Goal: Transaction & Acquisition: Purchase product/service

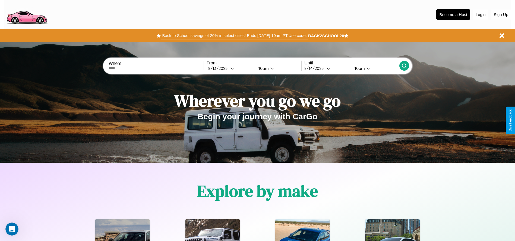
click at [235, 36] on button "Back to School savings of 20% in select cities! Ends 9/1 at 10am PT. Use code:" at bounding box center [234, 36] width 147 height 8
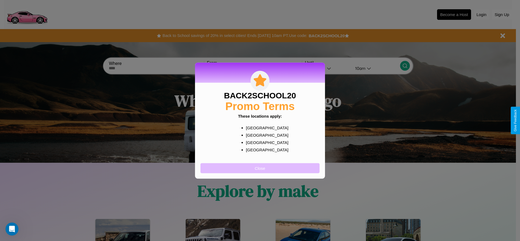
click at [260, 168] on button "Close" at bounding box center [259, 168] width 119 height 10
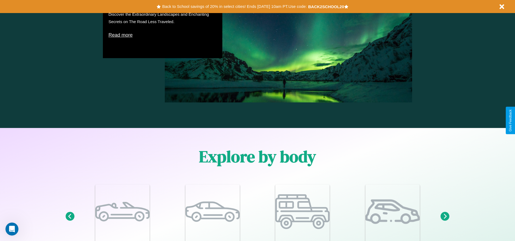
scroll to position [474, 0]
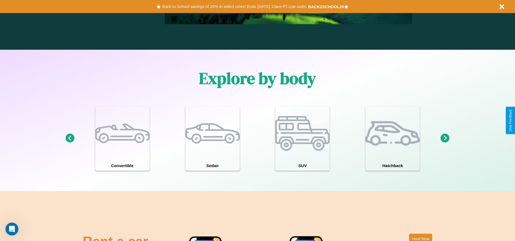
click at [445, 138] on icon at bounding box center [445, 138] width 9 height 9
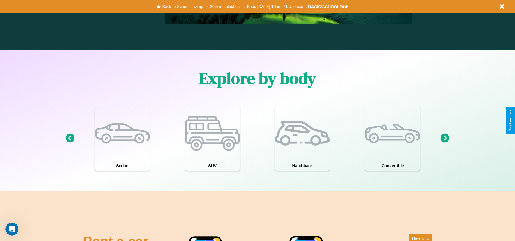
click at [445, 138] on icon at bounding box center [445, 138] width 9 height 9
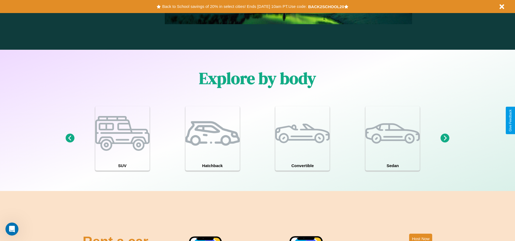
click at [445, 138] on icon at bounding box center [445, 138] width 9 height 9
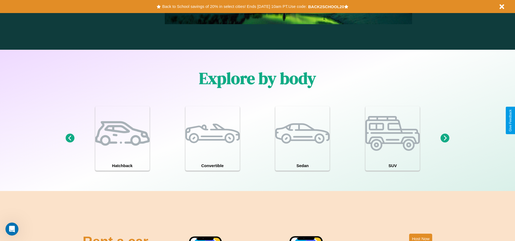
click at [445, 138] on icon at bounding box center [445, 138] width 9 height 9
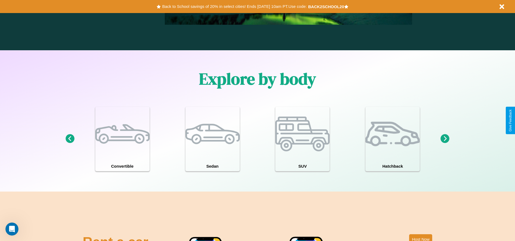
scroll to position [0, 0]
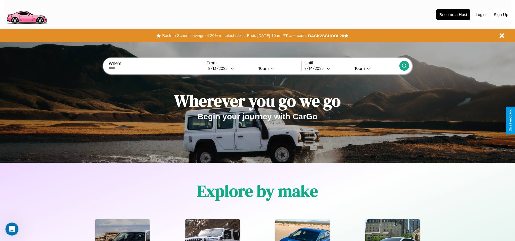
click at [156, 68] on input "text" at bounding box center [156, 68] width 95 height 4
type input "**********"
click at [230, 68] on icon at bounding box center [232, 68] width 4 height 4
select select "*"
select select "****"
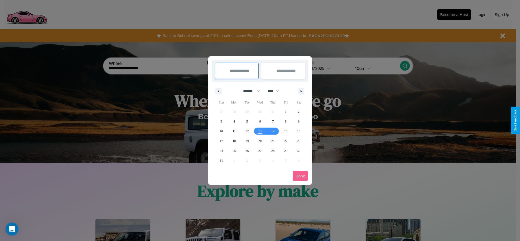
click at [249, 91] on select "******* ******** ***** ***** *** **** **** ****** ********* ******* ******** **…" at bounding box center [250, 91] width 23 height 9
select select "**"
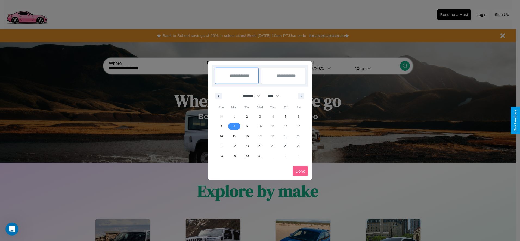
click at [234, 126] on span "8" at bounding box center [234, 126] width 2 height 10
type input "**********"
click at [247, 126] on span "9" at bounding box center [247, 126] width 2 height 10
type input "**********"
click at [300, 171] on button "Done" at bounding box center [299, 171] width 15 height 10
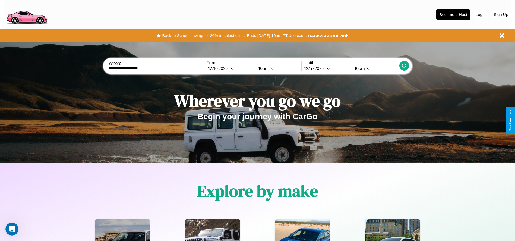
click at [404, 66] on icon at bounding box center [404, 65] width 5 height 5
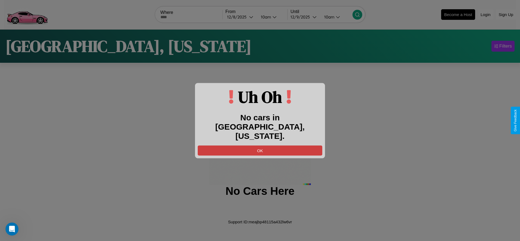
click at [260, 145] on button "OK" at bounding box center [260, 150] width 124 height 10
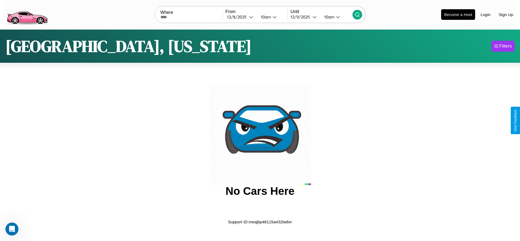
click at [27, 14] on img at bounding box center [27, 14] width 46 height 23
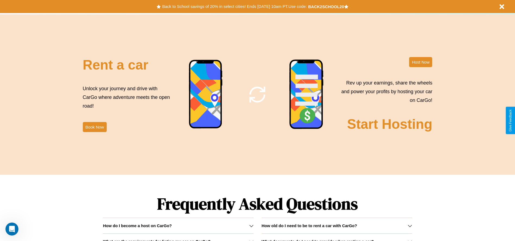
scroll to position [657, 0]
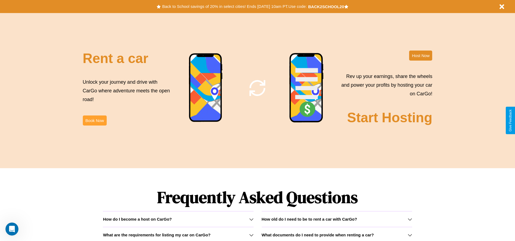
click at [95, 120] on button "Book Now" at bounding box center [95, 120] width 24 height 10
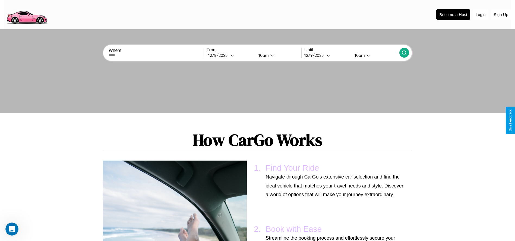
scroll to position [528, 0]
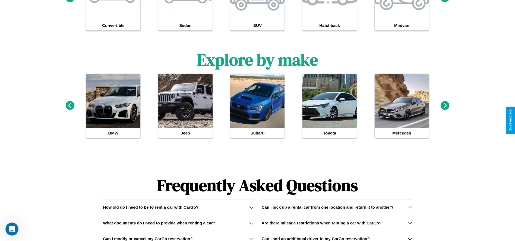
click at [251, 239] on icon at bounding box center [251, 239] width 4 height 4
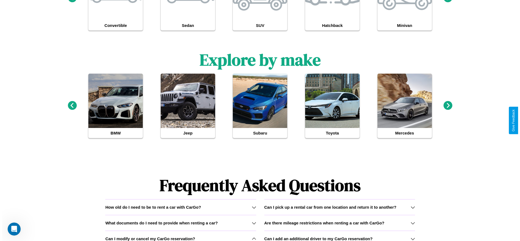
scroll to position [0, 0]
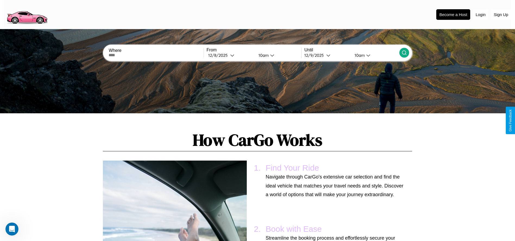
click at [156, 55] on input "text" at bounding box center [156, 55] width 95 height 4
type input "*******"
click at [230, 55] on div "12 / 8 / 2025" at bounding box center [219, 55] width 22 height 5
select select "*"
select select "****"
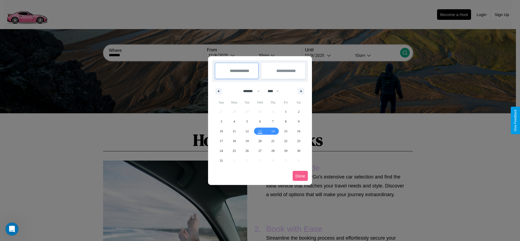
drag, startPoint x: 249, startPoint y: 91, endPoint x: 260, endPoint y: 109, distance: 21.0
click at [249, 91] on select "******* ******** ***** ***** *** **** **** ****** ********* ******* ******** **…" at bounding box center [250, 91] width 23 height 9
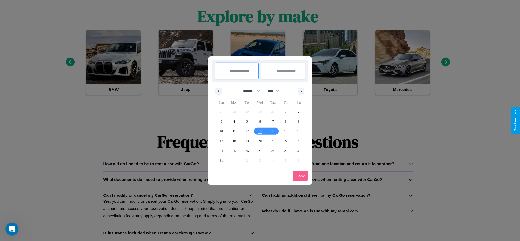
click at [178, 233] on div at bounding box center [260, 120] width 520 height 241
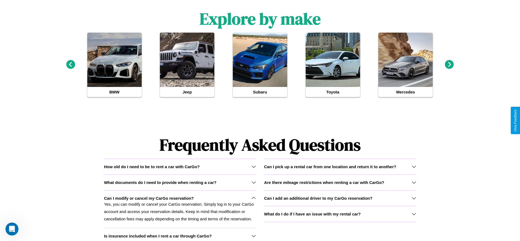
scroll to position [0, 0]
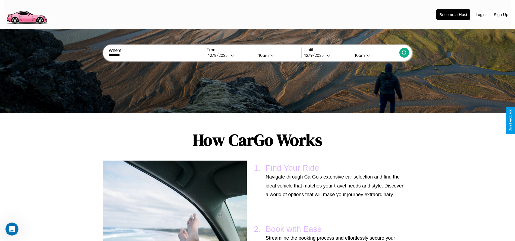
click at [263, 55] on div "10am" at bounding box center [263, 55] width 14 height 5
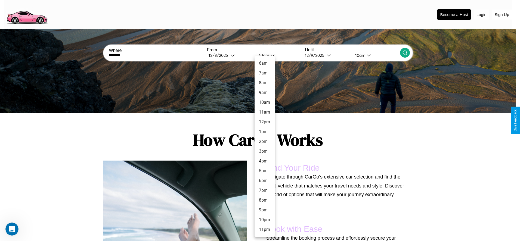
scroll to position [534, 0]
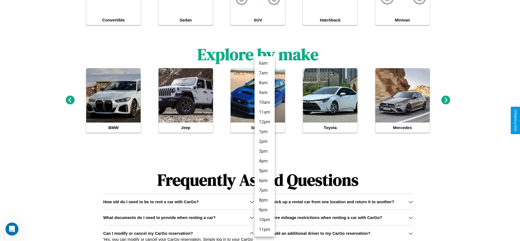
click at [337, 233] on div at bounding box center [260, 120] width 520 height 241
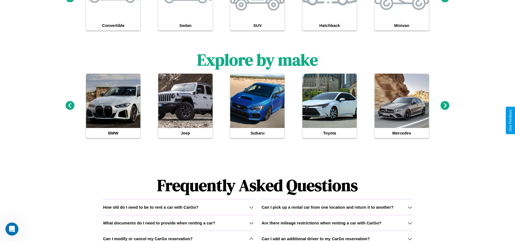
scroll to position [528, 0]
click at [410, 239] on icon at bounding box center [410, 239] width 4 height 4
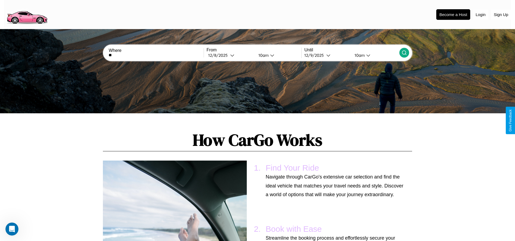
type input "*"
type input "******"
click at [404, 53] on icon at bounding box center [404, 52] width 5 height 5
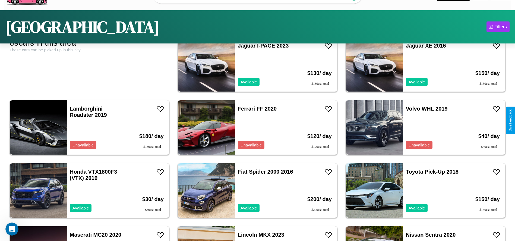
scroll to position [447, 0]
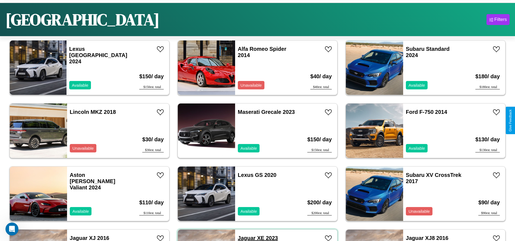
click at [245, 238] on link "Jaguar XE 2023" at bounding box center [258, 238] width 40 height 6
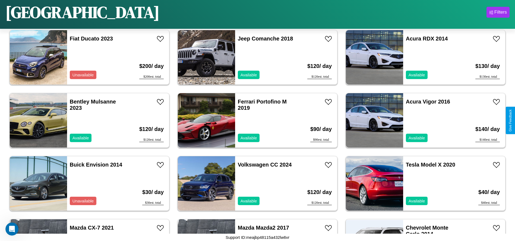
scroll to position [943, 0]
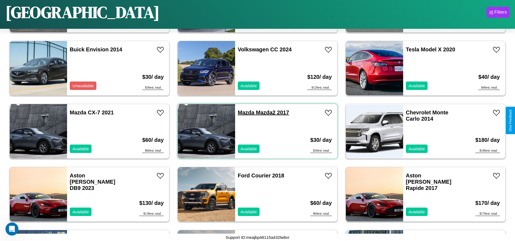
click at [244, 112] on link "Mazda Mazda2 2017" at bounding box center [263, 113] width 51 height 6
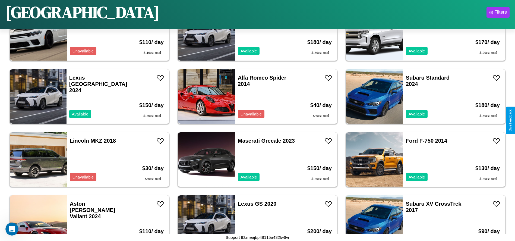
scroll to position [250, 0]
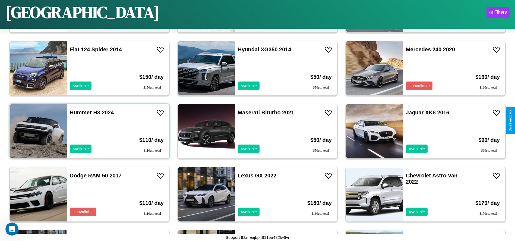
click at [80, 112] on link "Hummer H3 2024" at bounding box center [92, 113] width 44 height 6
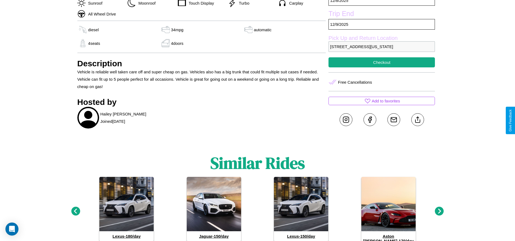
scroll to position [205, 0]
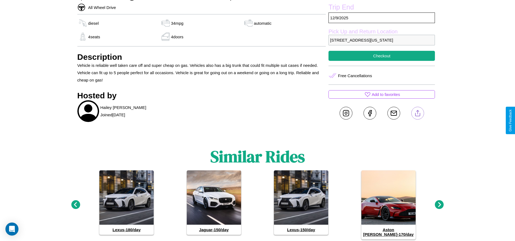
click at [418, 114] on line at bounding box center [418, 112] width 0 height 4
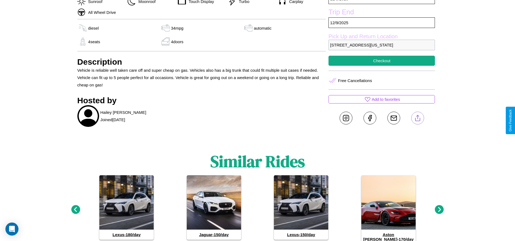
scroll to position [148, 0]
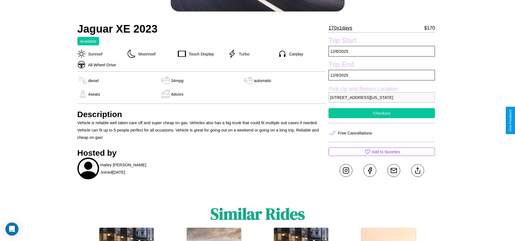
click at [382, 118] on button "Checkout" at bounding box center [382, 113] width 107 height 10
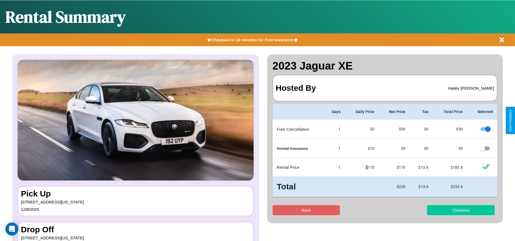
click at [461, 210] on button "Checkout" at bounding box center [461, 210] width 68 height 10
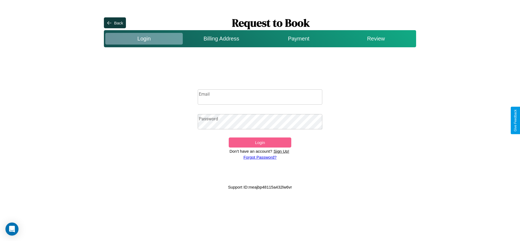
click at [281, 151] on p "Sign Up!" at bounding box center [281, 151] width 18 height 7
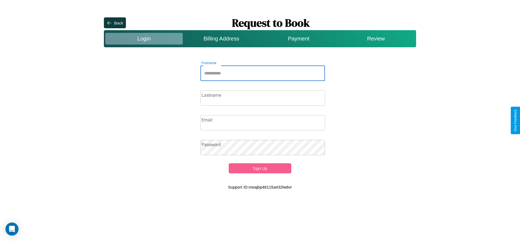
click at [262, 73] on input "Firstname" at bounding box center [262, 73] width 125 height 15
type input "******"
click at [262, 98] on input "Lastname" at bounding box center [262, 97] width 125 height 15
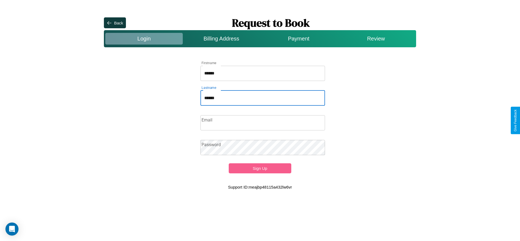
type input "******"
click at [262, 123] on input "Email" at bounding box center [262, 122] width 125 height 15
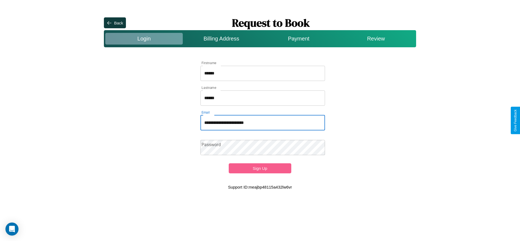
type input "**********"
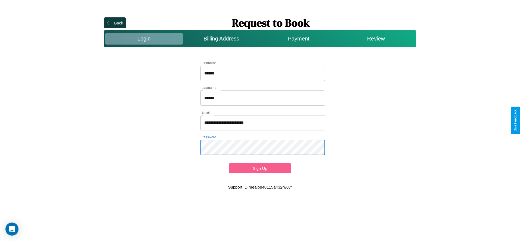
click at [259, 168] on button "Sign Up" at bounding box center [260, 168] width 62 height 10
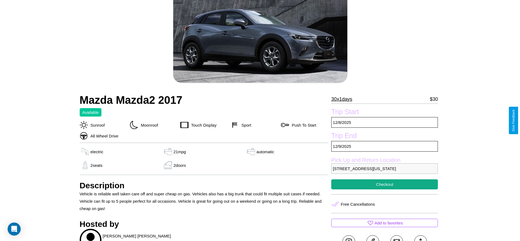
scroll to position [78, 0]
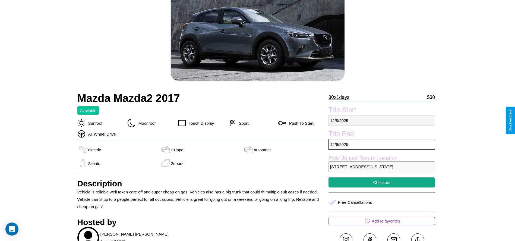
click at [382, 120] on p "[DATE]" at bounding box center [382, 120] width 107 height 11
select select "*"
select select "****"
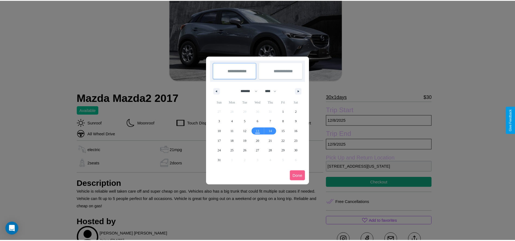
scroll to position [0, 0]
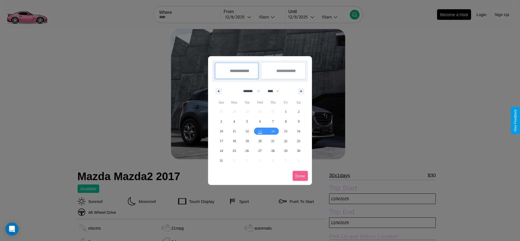
click at [239, 17] on div at bounding box center [260, 120] width 520 height 241
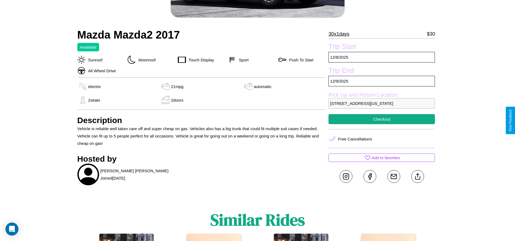
scroll to position [148, 0]
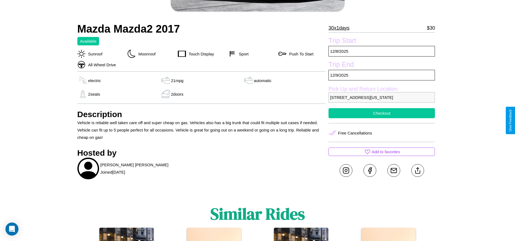
click at [382, 118] on button "Checkout" at bounding box center [382, 113] width 107 height 10
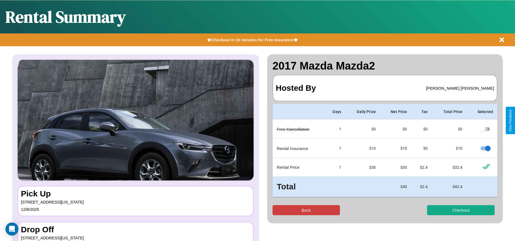
click at [306, 210] on button "Back" at bounding box center [307, 210] width 68 height 10
